Goal: Transaction & Acquisition: Purchase product/service

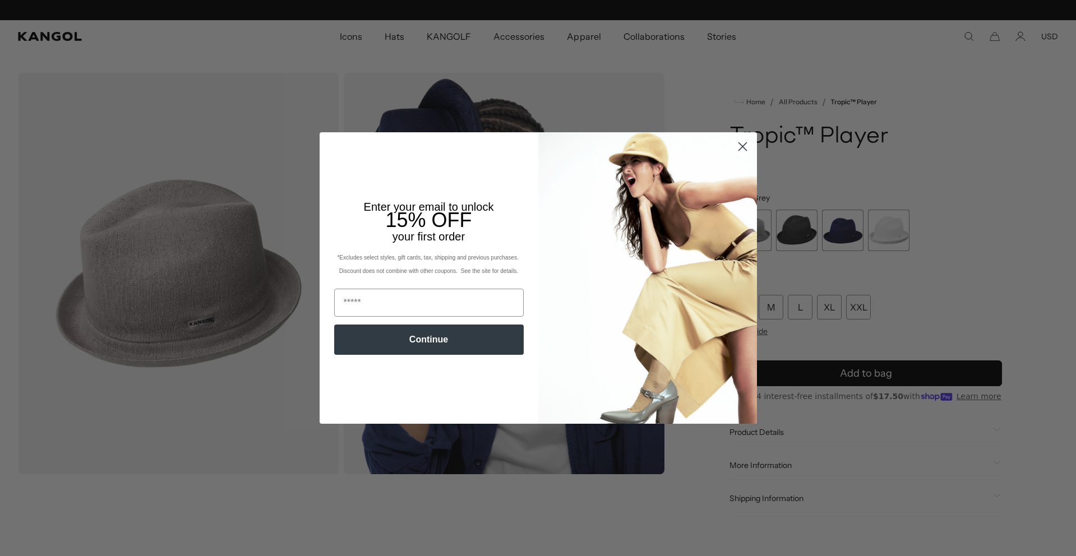
scroll to position [0, 231]
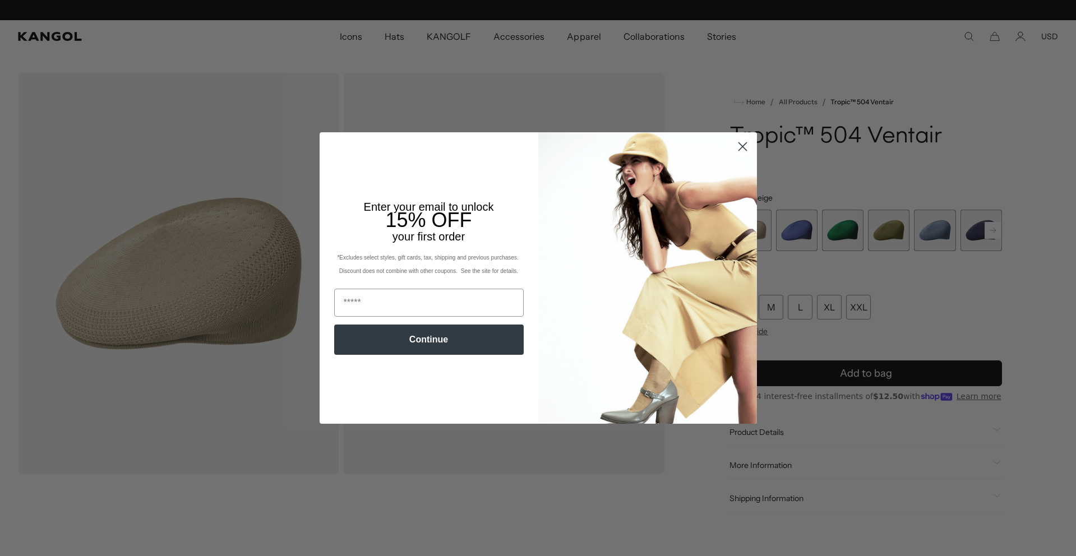
scroll to position [0, 231]
